Goal: Check status: Check status

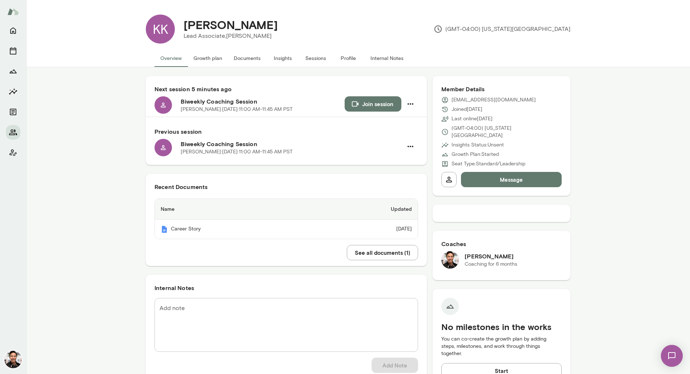
scroll to position [24, 0]
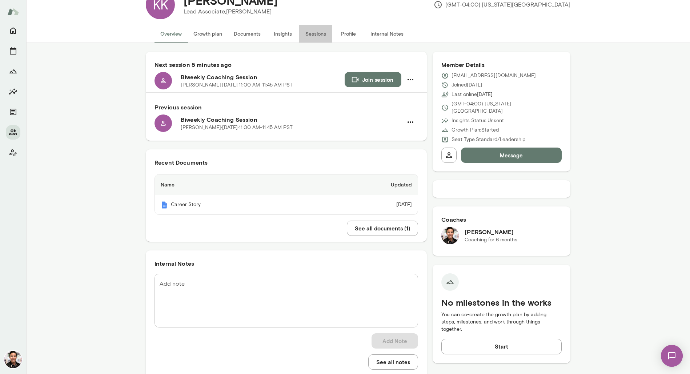
click at [312, 34] on button "Sessions" at bounding box center [315, 33] width 33 height 17
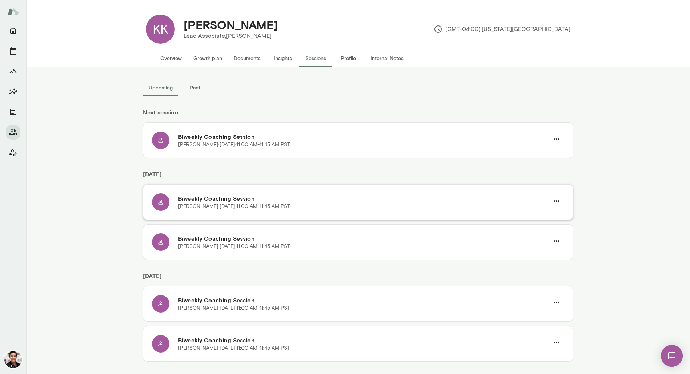
click at [261, 199] on h6 "Biweekly Coaching Session" at bounding box center [363, 198] width 371 height 9
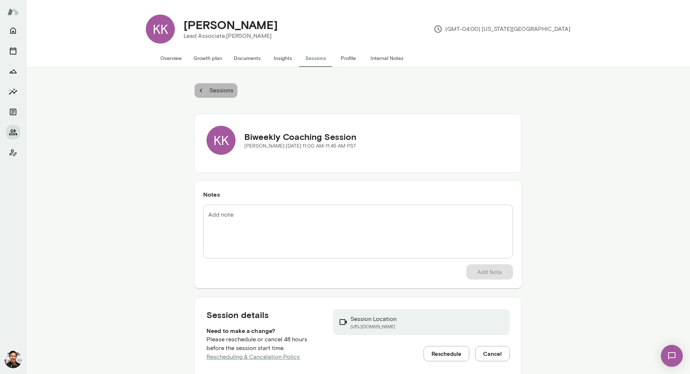
click at [200, 93] on icon "button" at bounding box center [201, 91] width 8 height 8
